Goal: Information Seeking & Learning: Learn about a topic

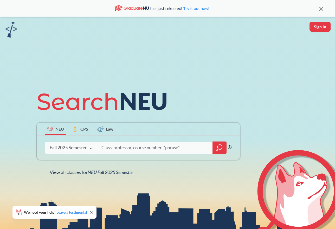
click at [78, 149] on div "Fall 2025 Semester" at bounding box center [68, 148] width 37 height 6
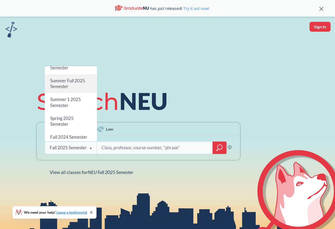
scroll to position [28, 0]
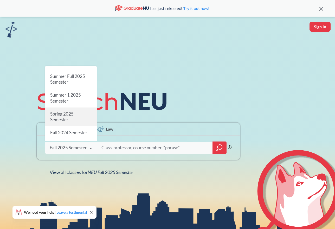
click at [67, 121] on span "Spring 2025 Semester" at bounding box center [61, 116] width 23 height 11
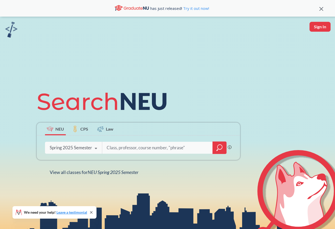
click at [118, 144] on input "search" at bounding box center [157, 147] width 103 height 11
type input "m"
type input "MGMT"
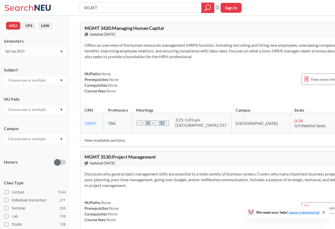
click at [135, 45] on section "Offers an overview of the human resources management (HRM) function, including …" at bounding box center [222, 50] width 276 height 17
